Goal: Transaction & Acquisition: Purchase product/service

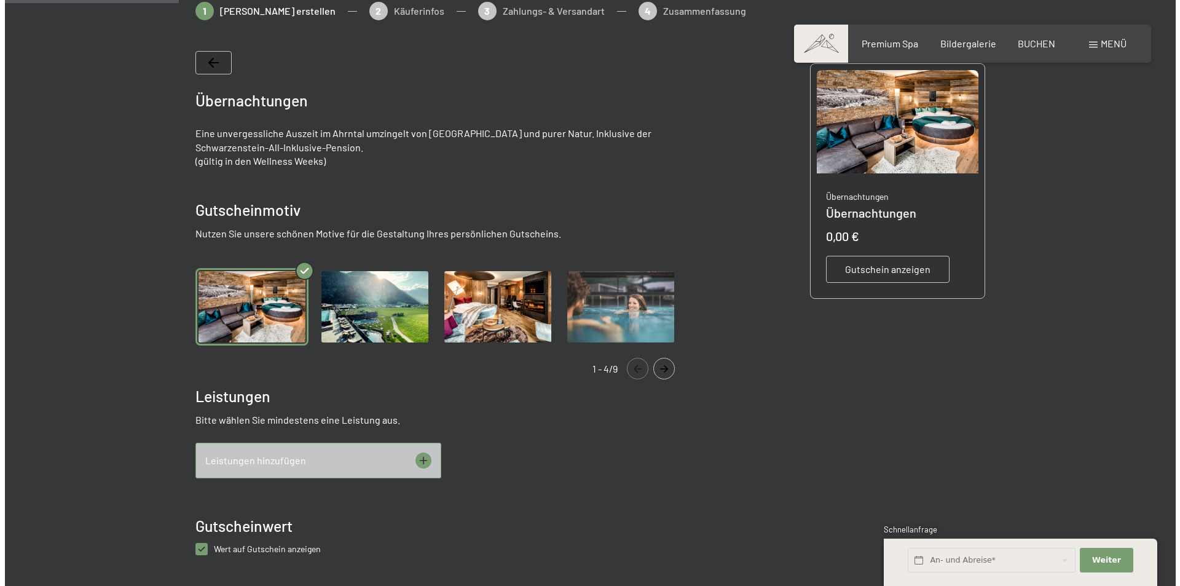
scroll to position [246, 0]
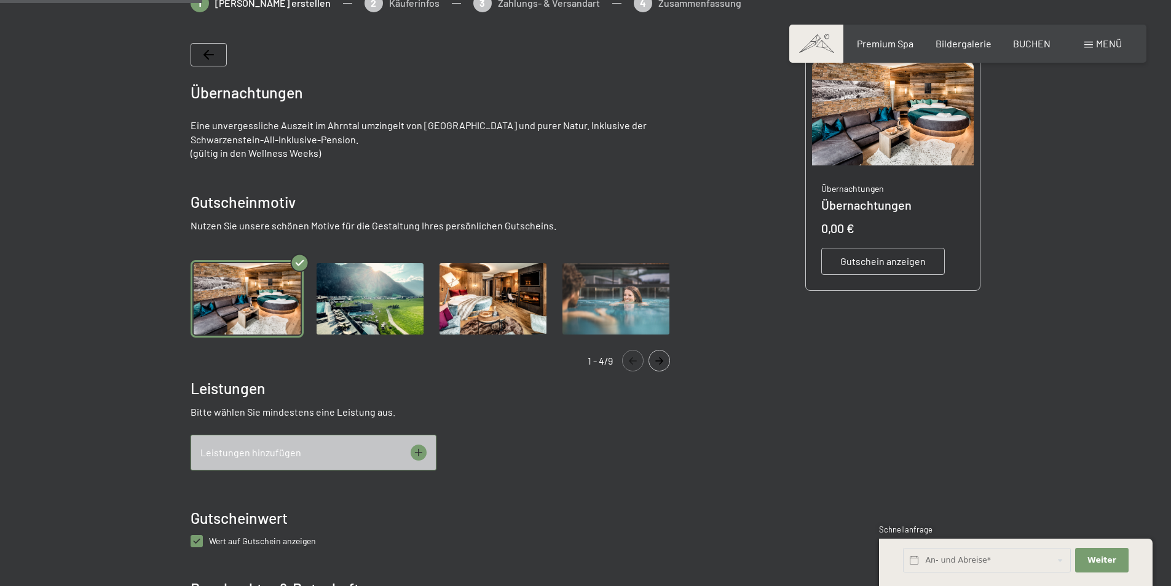
click at [382, 453] on div "Leistungen hinzufügen" at bounding box center [314, 453] width 246 height 36
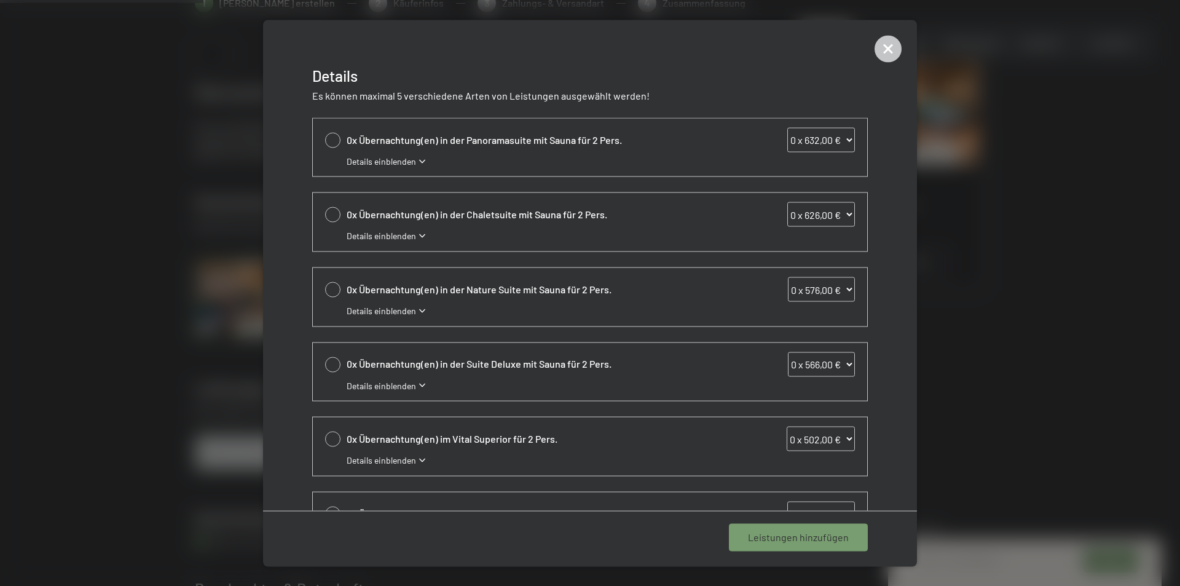
click at [330, 217] on div at bounding box center [332, 214] width 15 height 15
click at [330, 217] on icon at bounding box center [333, 214] width 14 height 5
select select "0"
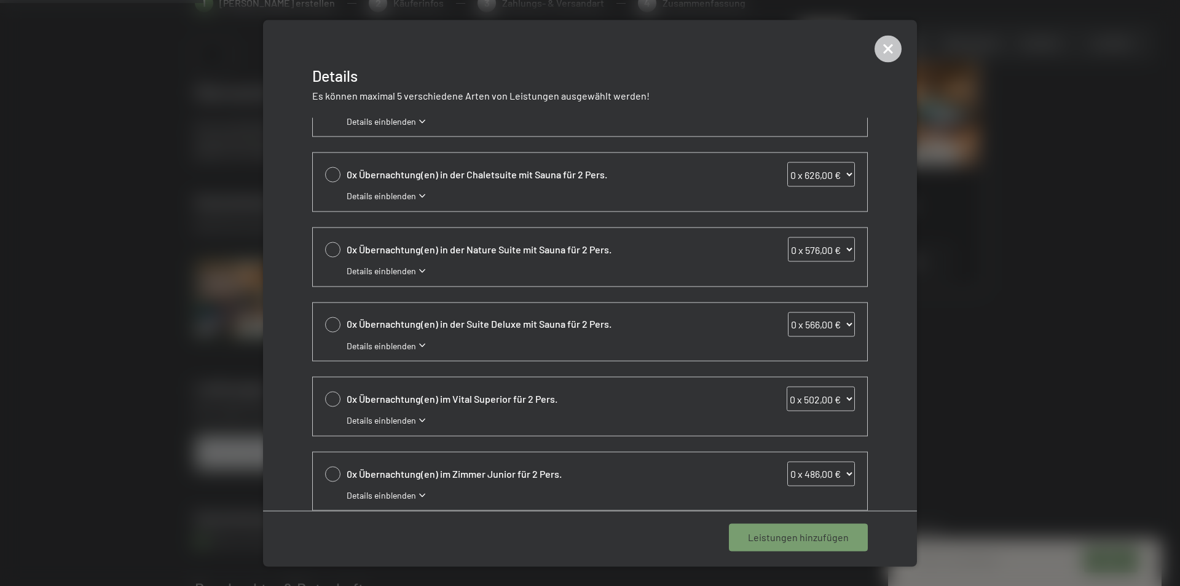
scroll to position [61, 0]
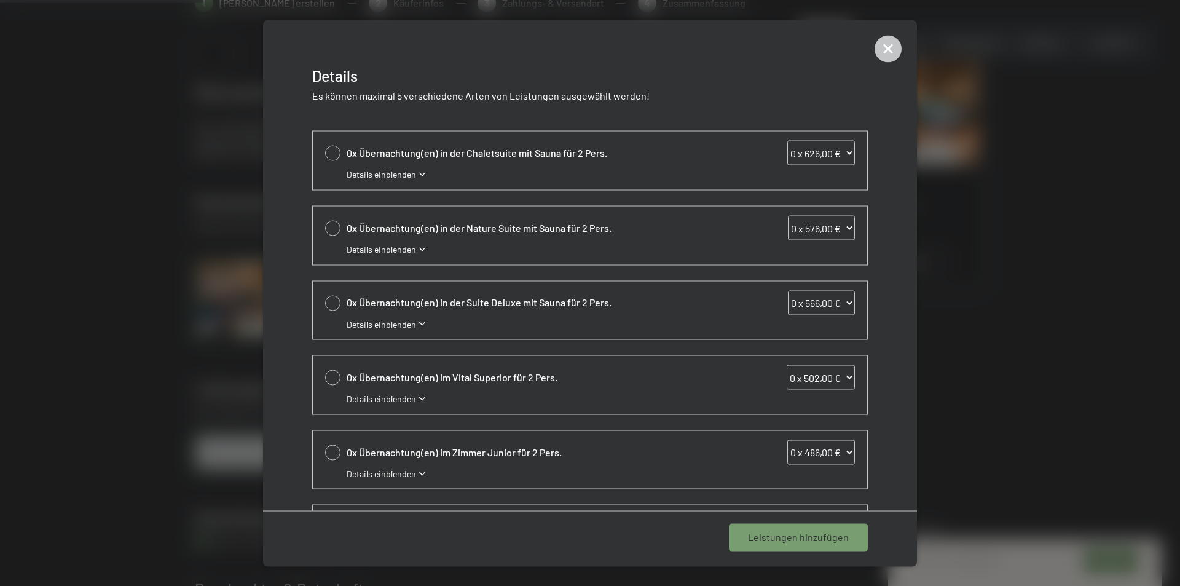
click at [325, 378] on div at bounding box center [332, 377] width 15 height 15
select select "1"
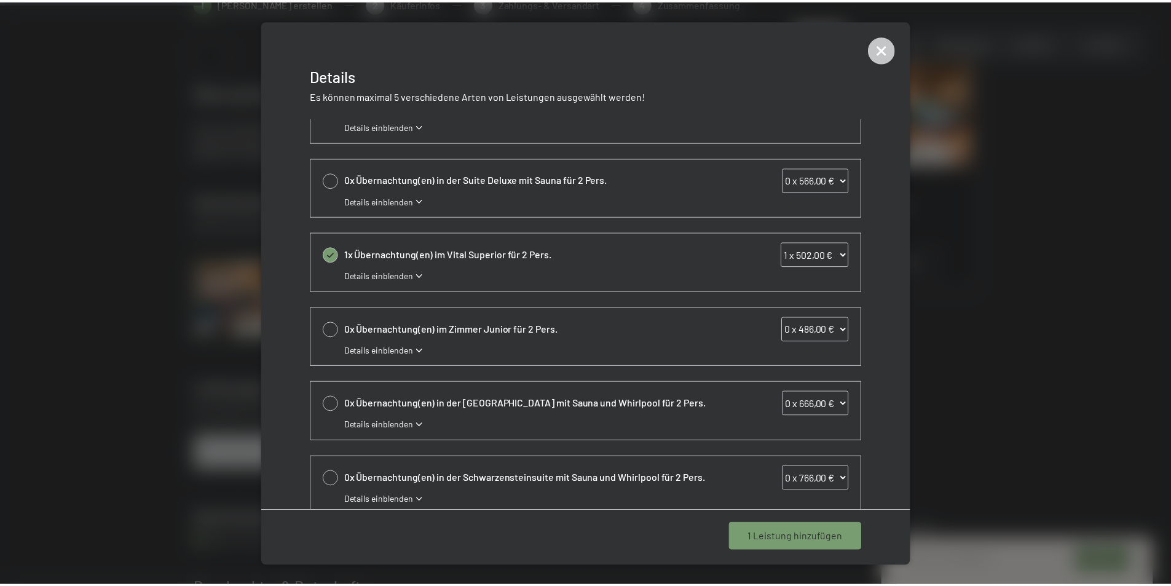
scroll to position [205, 0]
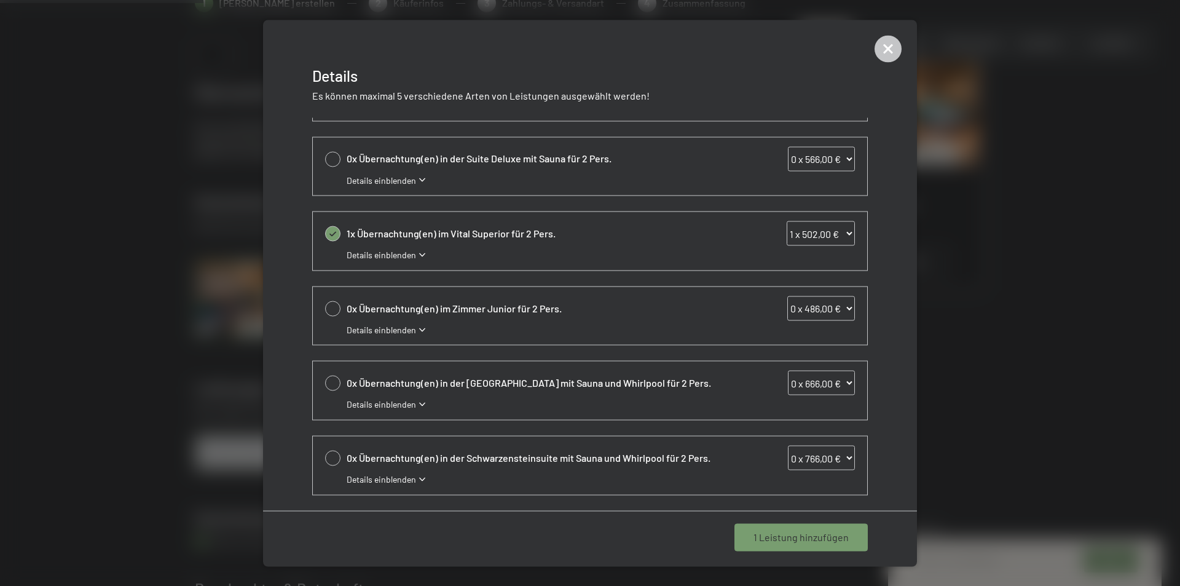
click at [807, 537] on span "1 Leistung hinzufügen" at bounding box center [801, 538] width 95 height 14
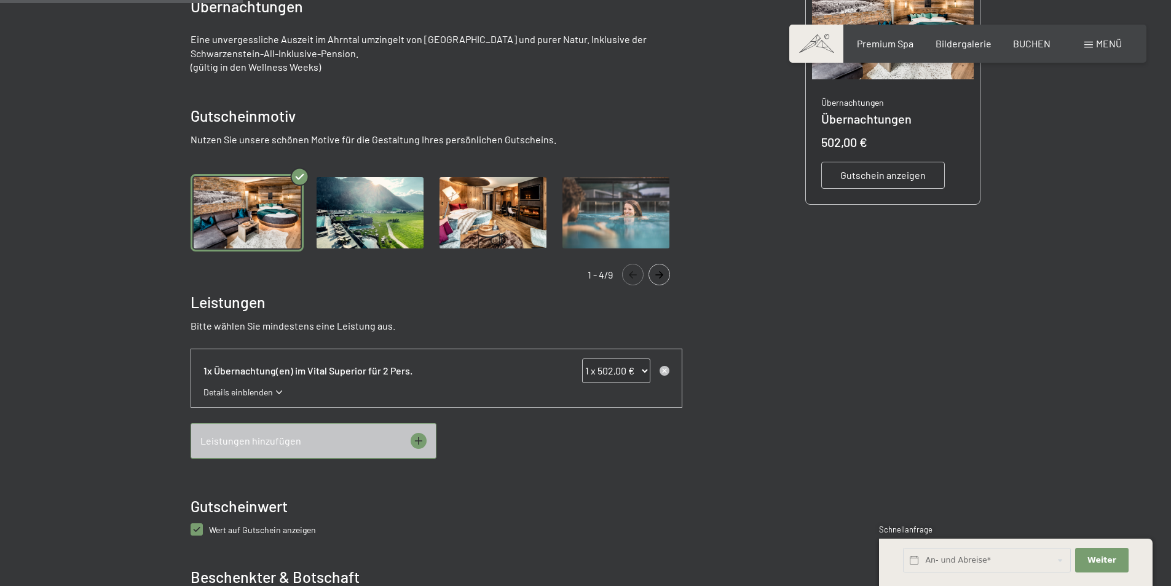
scroll to position [369, 0]
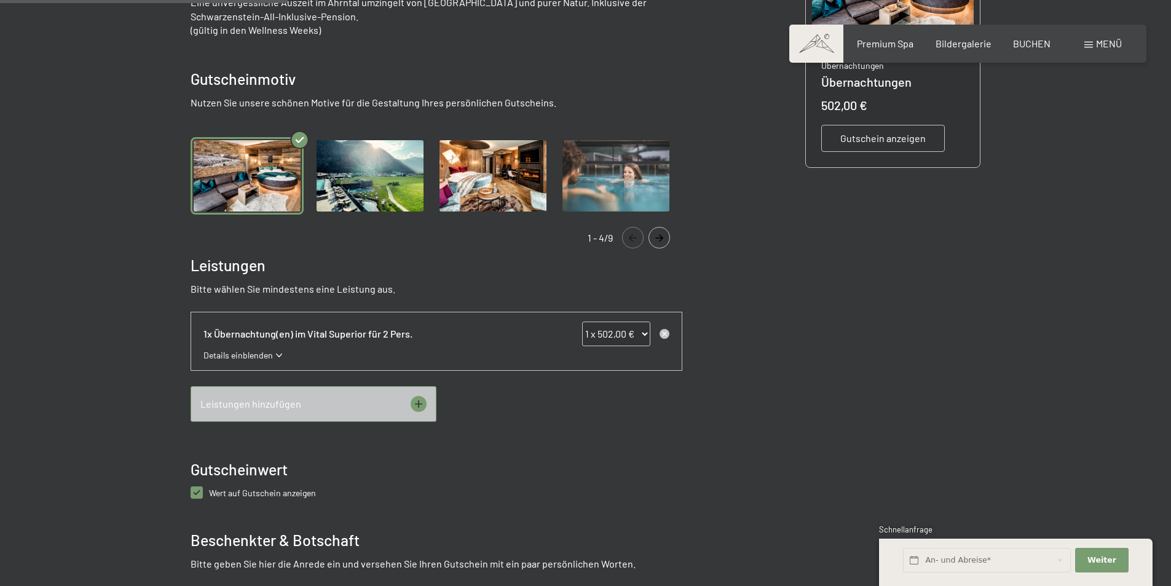
click at [406, 408] on div "Leistungen hinzufügen" at bounding box center [314, 404] width 246 height 36
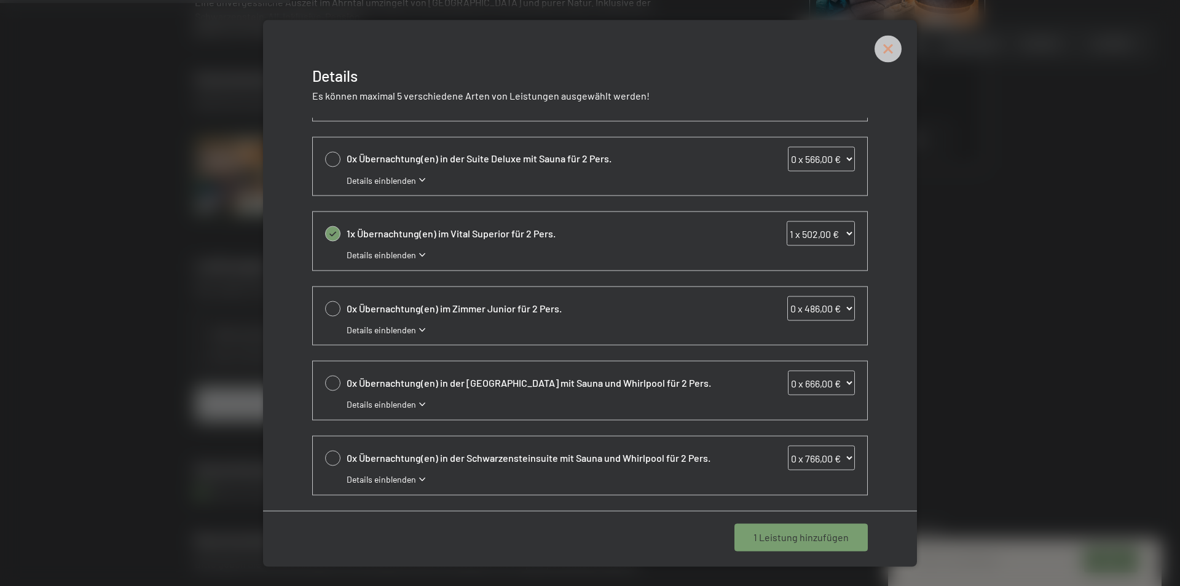
click at [889, 47] on icon at bounding box center [888, 48] width 12 height 12
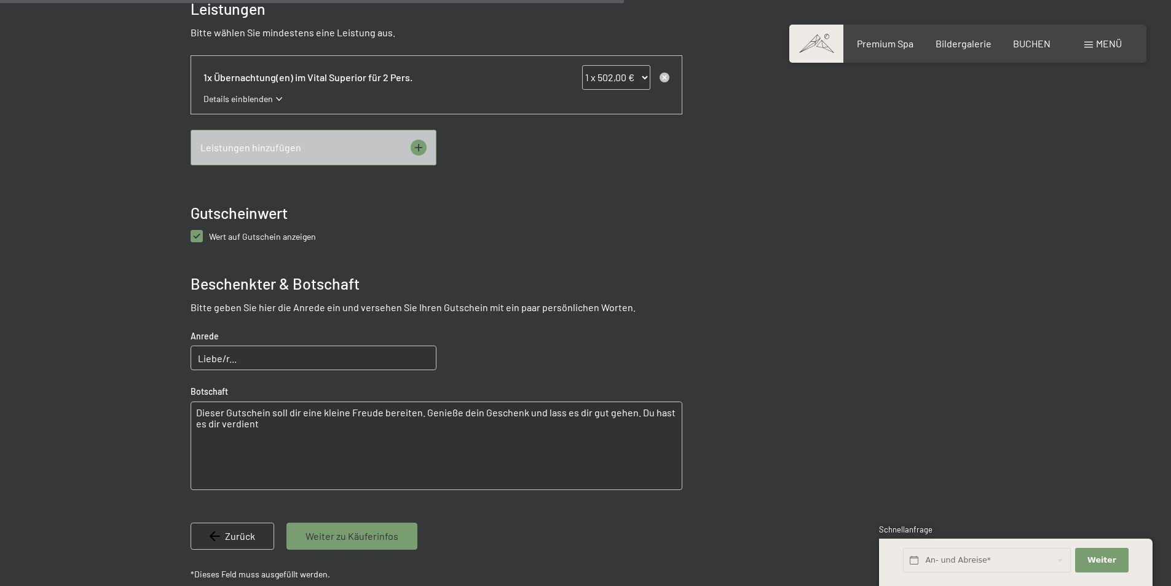
scroll to position [430, 0]
